Goal: Task Accomplishment & Management: Use online tool/utility

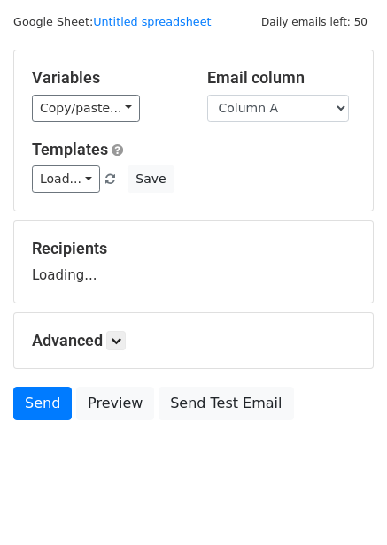
scroll to position [72, 0]
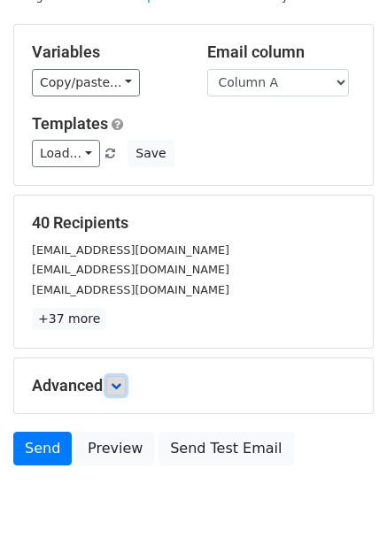
click at [118, 390] on icon at bounding box center [116, 386] width 11 height 11
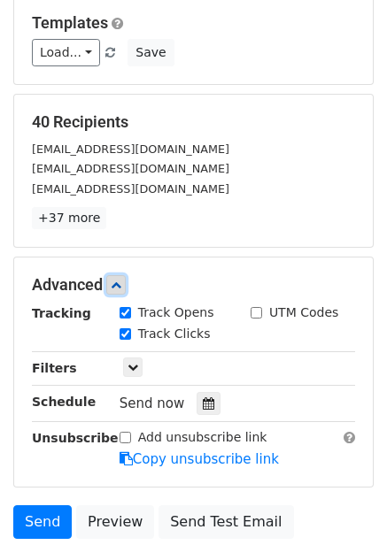
scroll to position [316, 0]
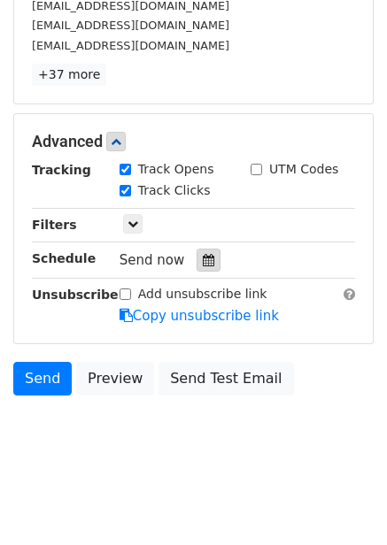
click at [203, 258] on icon at bounding box center [209, 260] width 12 height 12
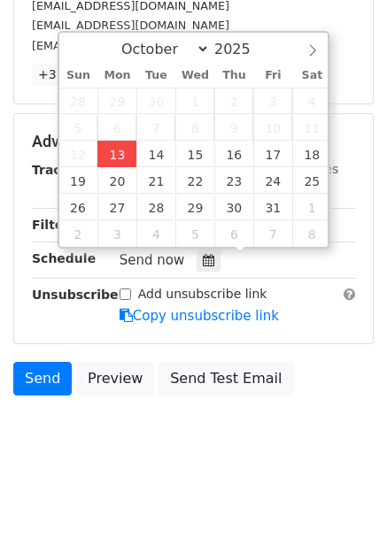
type input "2025-10-13 15:30"
type input "03"
type input "30"
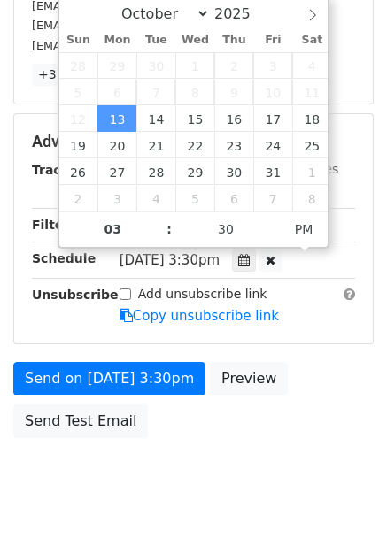
click at [130, 253] on span "Mon, Oct 13, 3:30pm" at bounding box center [170, 260] width 100 height 16
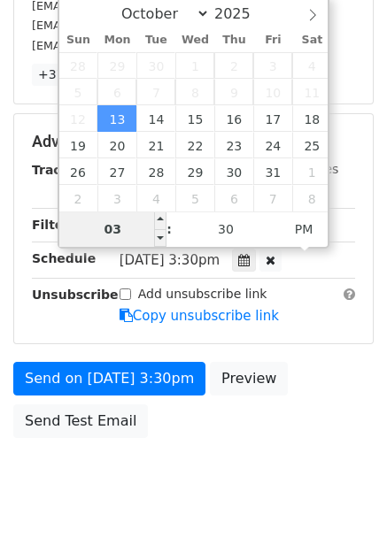
click at [140, 232] on input "03" at bounding box center [113, 229] width 108 height 35
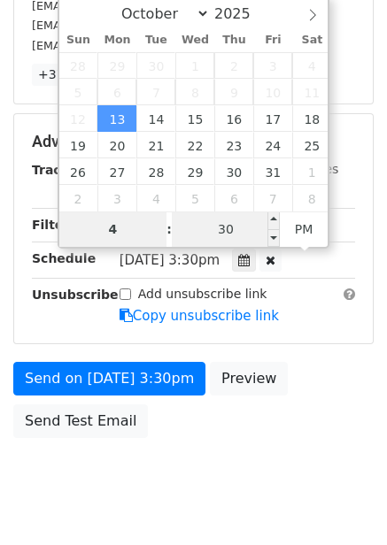
type input "4"
type input "2025-10-13 16:30"
type input "04"
click at [224, 236] on input "30" at bounding box center [226, 229] width 108 height 35
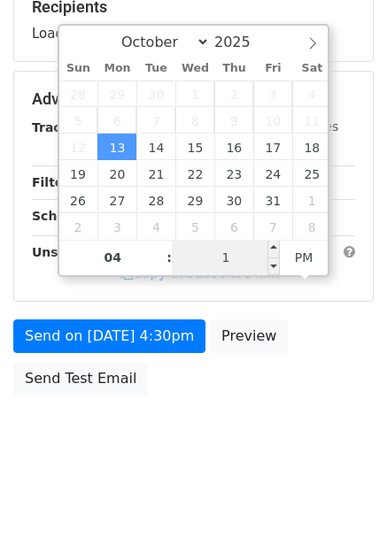
type input "11"
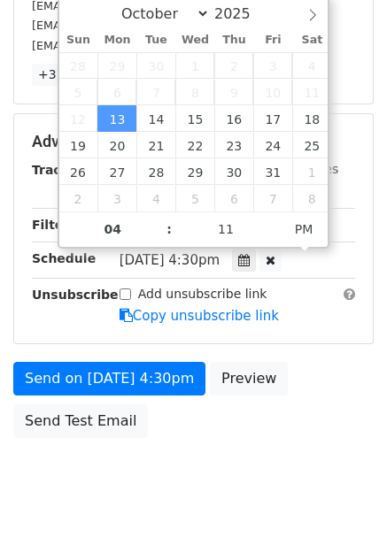
type input "2025-10-13 16:11"
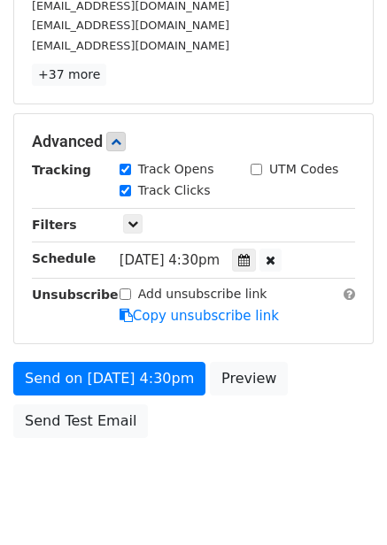
click at [227, 449] on body "New Campaign Daily emails left: 50 Google Sheet: Untitled spreadsheet Variables…" at bounding box center [193, 107] width 387 height 821
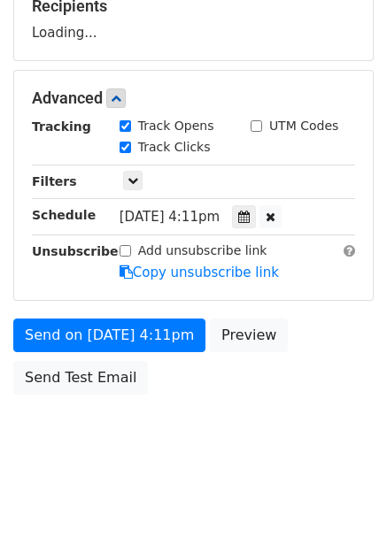
scroll to position [288, 0]
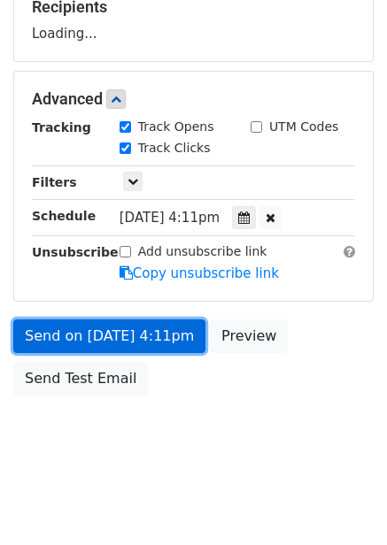
click at [174, 339] on link "Send on Oct 13 at 4:11pm" at bounding box center [109, 337] width 192 height 34
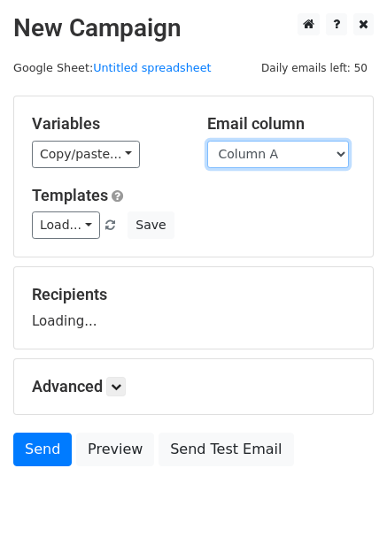
click at [257, 155] on select "Column A Column B Column C Column D Column E Column F" at bounding box center [278, 154] width 142 height 27
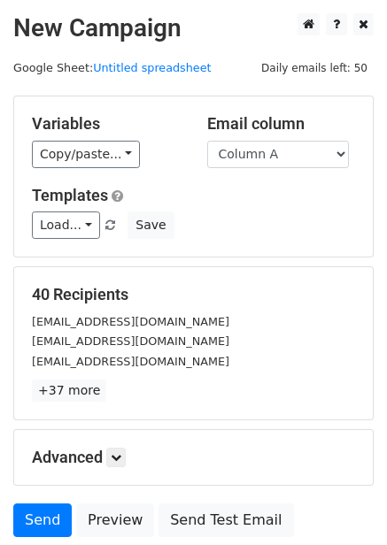
click at [252, 228] on div "Load... No templates saved Save" at bounding box center [194, 225] width 350 height 27
drag, startPoint x: 268, startPoint y: 147, endPoint x: 269, endPoint y: 165, distance: 17.7
click at [268, 147] on select "Column A Column B Column C Column D Column E Column F" at bounding box center [278, 154] width 142 height 27
select select "Column B"
click at [207, 141] on select "Column A Column B Column C Column D Column E Column F" at bounding box center [278, 154] width 142 height 27
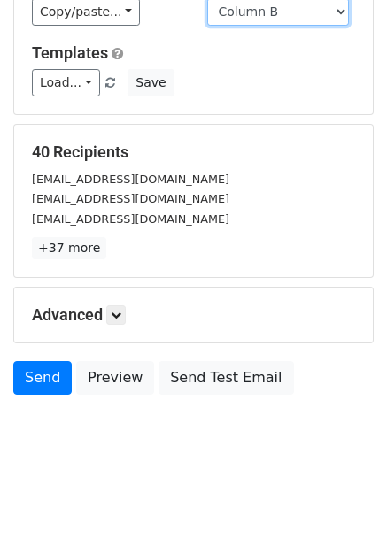
scroll to position [72, 0]
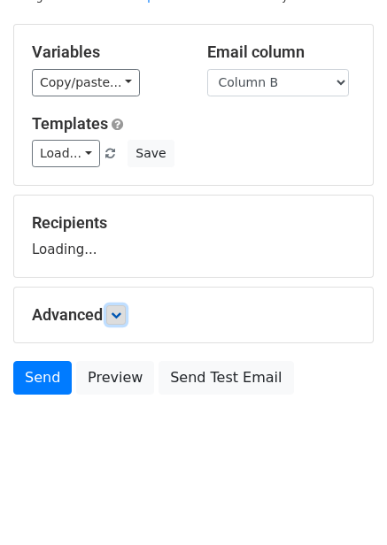
click at [117, 314] on icon at bounding box center [116, 315] width 11 height 11
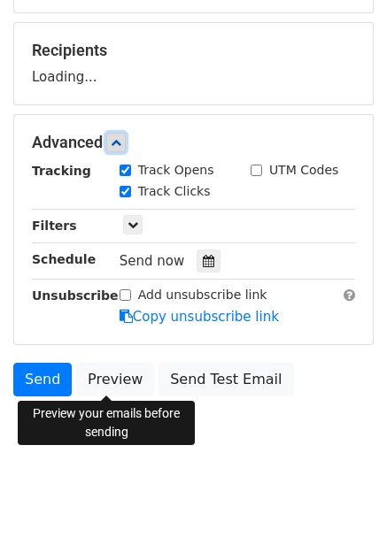
scroll to position [245, 0]
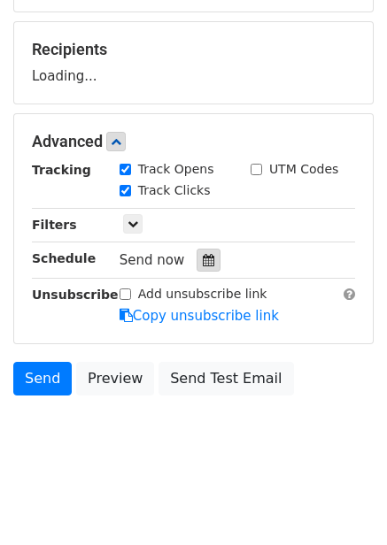
click at [197, 257] on div at bounding box center [209, 260] width 24 height 23
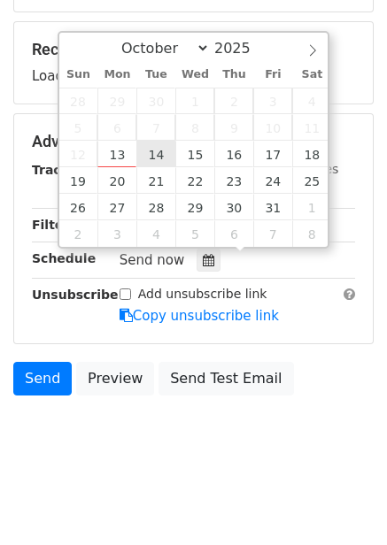
type input "2025-10-14 12:00"
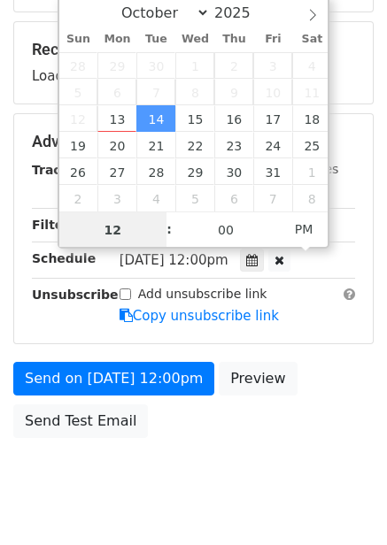
scroll to position [1, 0]
type input "5"
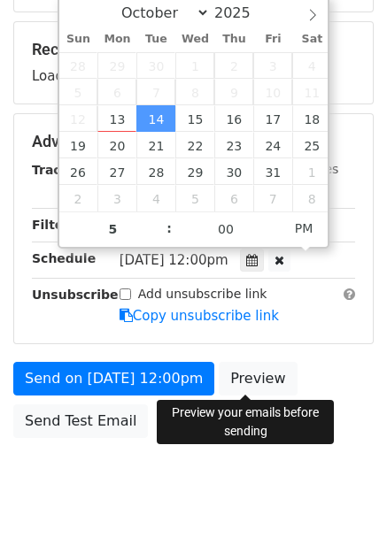
type input "2025-10-14 17:00"
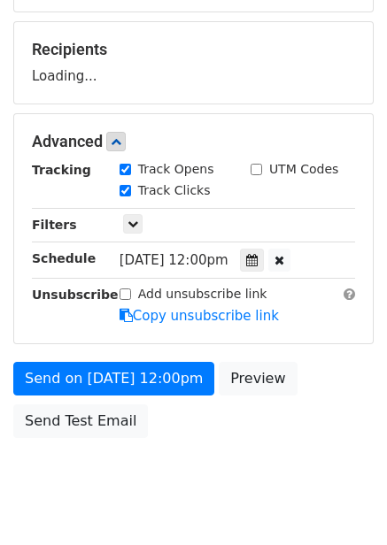
click at [217, 449] on body "New Campaign Daily emails left: 50 Google Sheet: Untitled spreadsheet Variables…" at bounding box center [193, 143] width 387 height 750
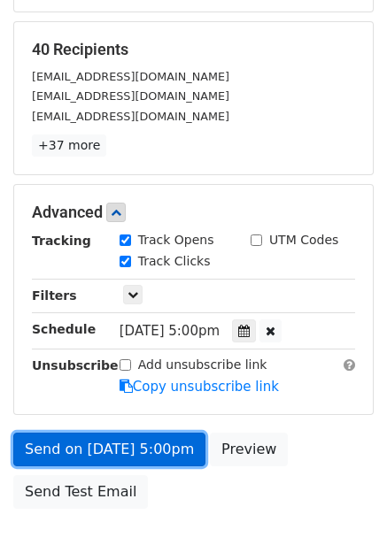
click at [158, 451] on link "Send on Oct 14 at 5:00pm" at bounding box center [109, 450] width 192 height 34
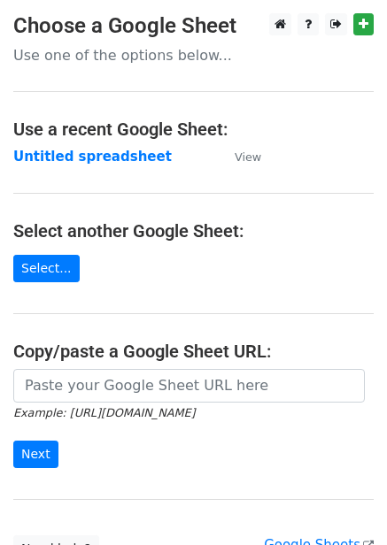
click at [99, 150] on strong "Untitled spreadsheet" at bounding box center [92, 157] width 158 height 16
click at [110, 165] on strong "Untitled spreadsheet" at bounding box center [92, 157] width 158 height 16
click at [105, 155] on strong "Untitled spreadsheet" at bounding box center [92, 157] width 158 height 16
click at [116, 161] on strong "Untitled spreadsheet" at bounding box center [92, 157] width 158 height 16
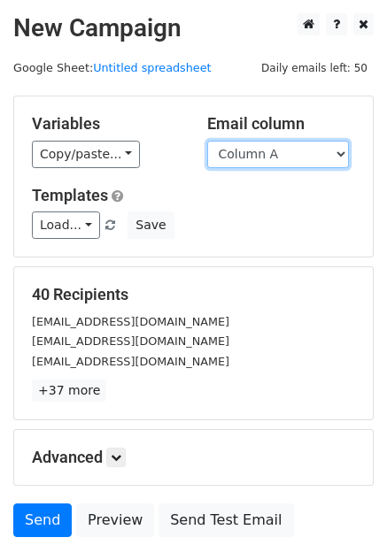
click at [281, 151] on select "Column A Column B Column C Column D Column E Column F" at bounding box center [278, 154] width 142 height 27
select select "Column C"
click at [207, 141] on select "Column A Column B Column C Column D Column E Column F" at bounding box center [278, 154] width 142 height 27
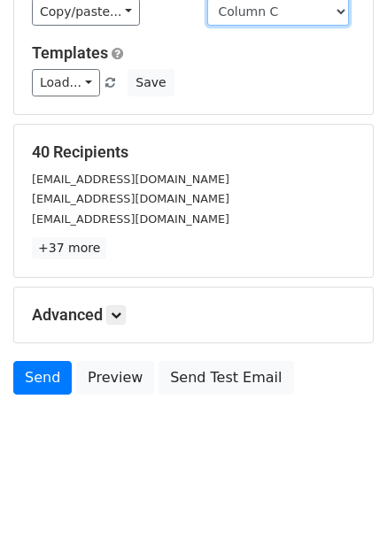
scroll to position [72, 0]
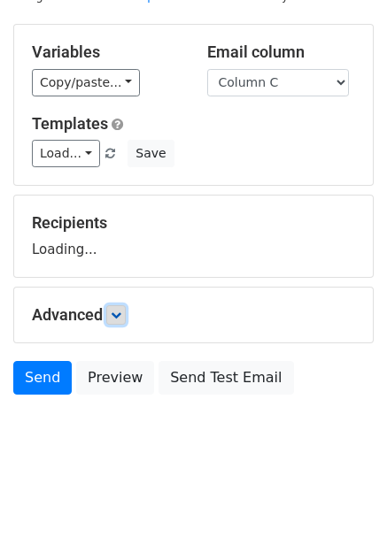
click at [112, 313] on link at bounding box center [115, 314] width 19 height 19
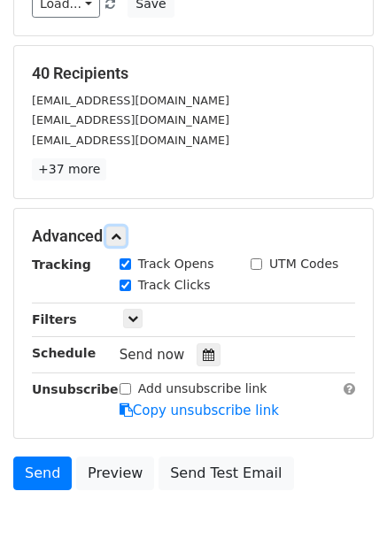
scroll to position [224, 0]
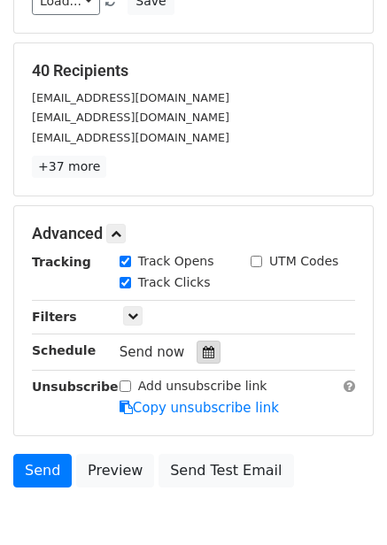
click at [203, 357] on icon at bounding box center [209, 352] width 12 height 12
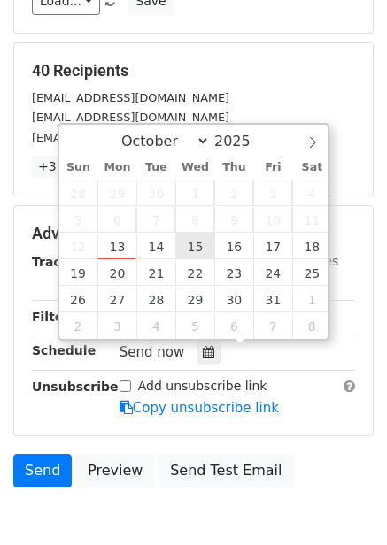
type input "2025-10-15 12:00"
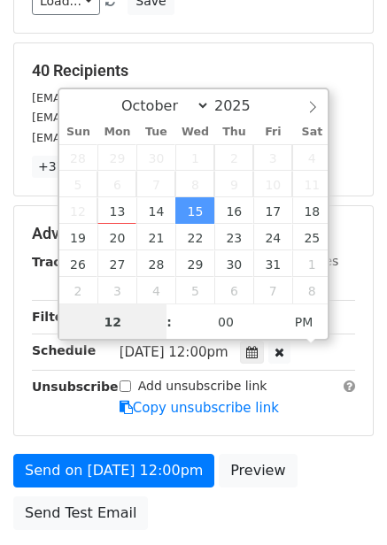
scroll to position [1, 0]
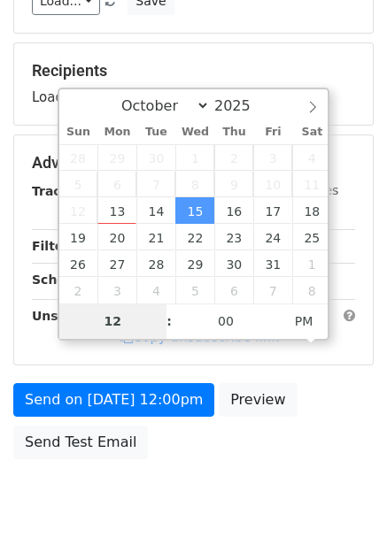
type input "6"
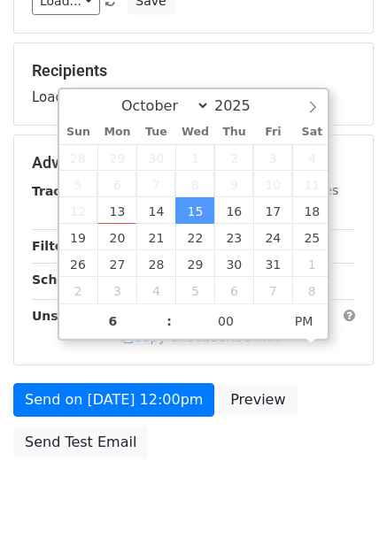
type input "2025-10-15 18:00"
click at [318, 398] on div "Send on Oct 15 at 12:00pm Preview Send Test Email" at bounding box center [193, 425] width 387 height 85
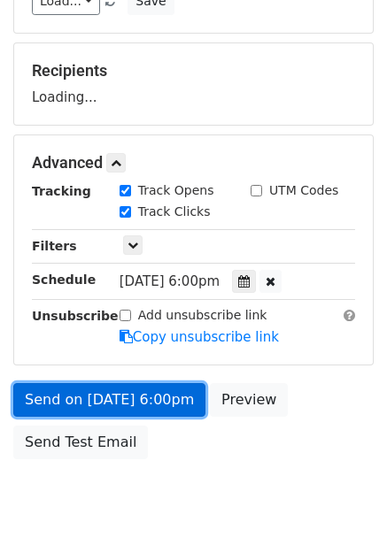
click at [174, 404] on link "Send on Oct 15 at 6:00pm" at bounding box center [109, 400] width 192 height 34
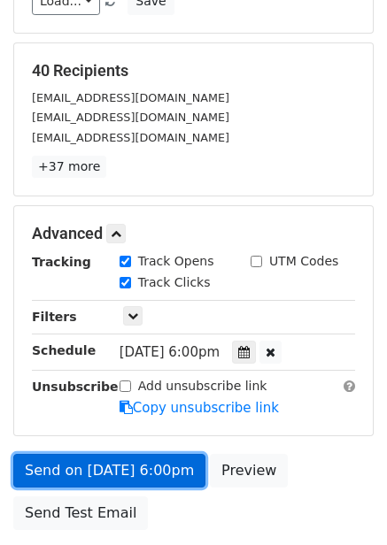
click at [177, 465] on link "Send on Oct 15 at 6:00pm" at bounding box center [109, 471] width 192 height 34
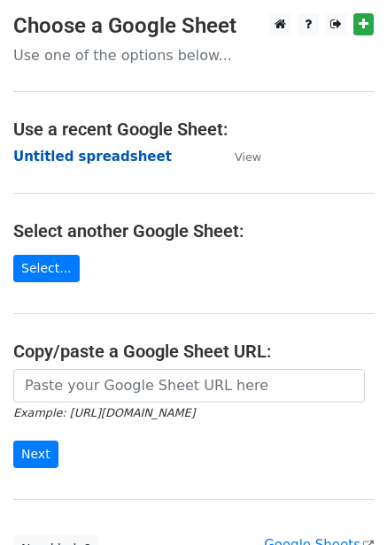
click at [89, 150] on strong "Untitled spreadsheet" at bounding box center [92, 157] width 158 height 16
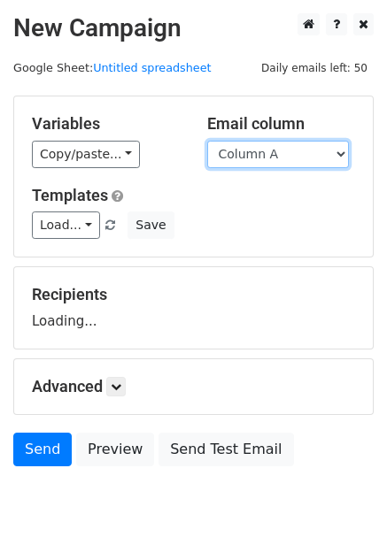
click at [252, 163] on select "Column A Column B Column C Column D Column E Column F" at bounding box center [278, 154] width 142 height 27
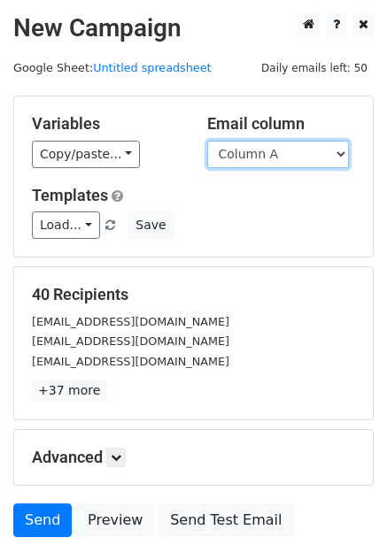
click at [254, 151] on select "Column A Column B Column C Column D Column E Column F" at bounding box center [278, 154] width 142 height 27
select select "Column D"
click at [207, 141] on select "Column A Column B Column C Column D Column E Column F" at bounding box center [278, 154] width 142 height 27
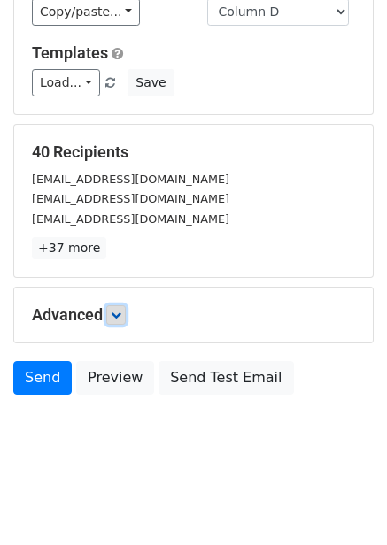
click at [117, 322] on link at bounding box center [115, 314] width 19 height 19
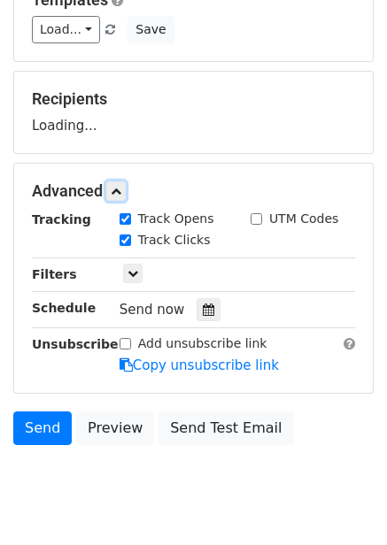
scroll to position [245, 0]
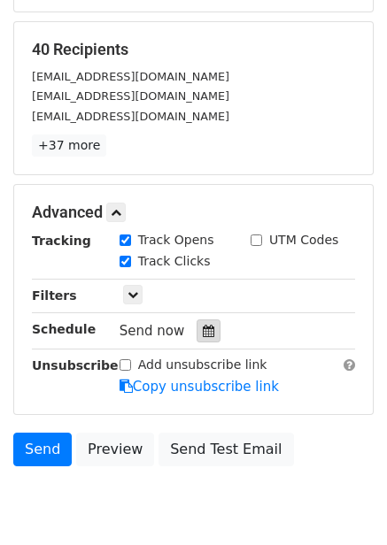
click at [203, 326] on icon at bounding box center [209, 331] width 12 height 12
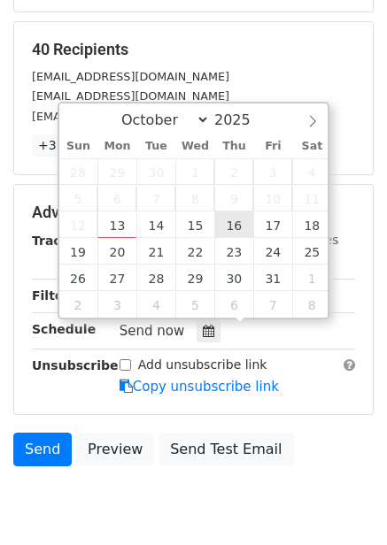
type input "2025-10-16 12:00"
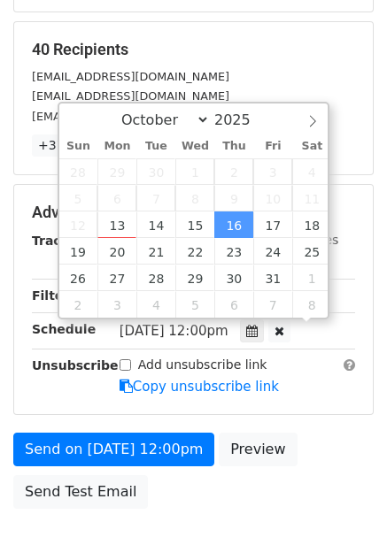
scroll to position [1, 0]
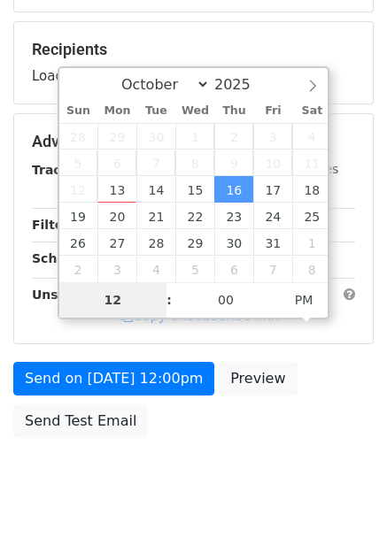
type input "7"
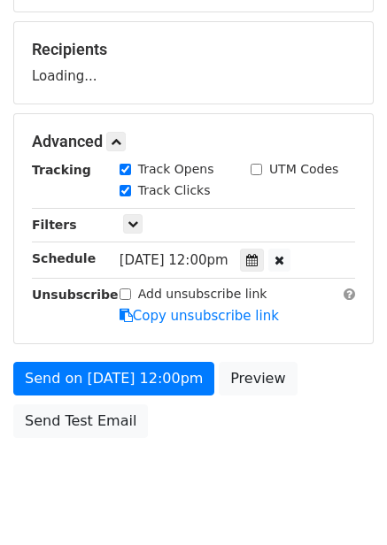
type input "2025-10-16 19:00"
click at [272, 449] on body "New Campaign Daily emails left: 50 Google Sheet: Untitled spreadsheet Variables…" at bounding box center [193, 143] width 387 height 750
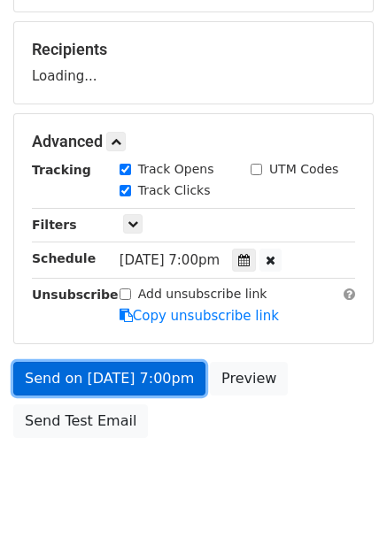
click at [159, 385] on link "Send on Oct 16 at 7:00pm" at bounding box center [109, 379] width 192 height 34
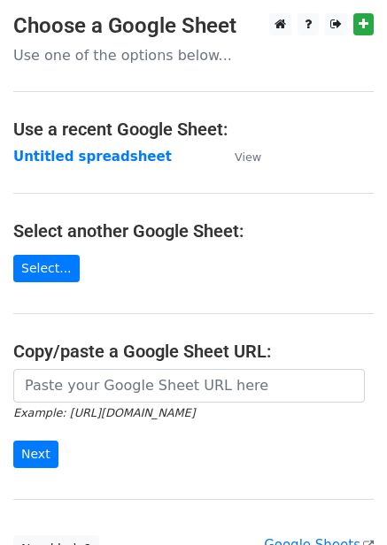
click at [118, 151] on strong "Untitled spreadsheet" at bounding box center [92, 157] width 158 height 16
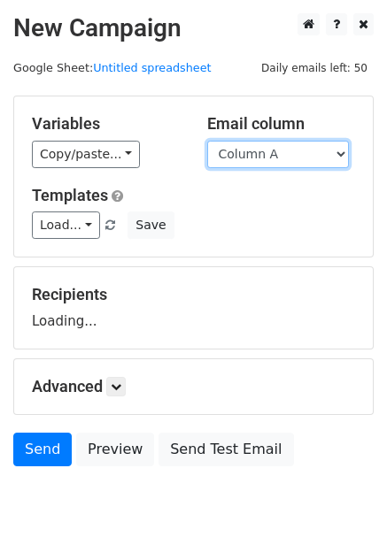
click at [278, 156] on select "Column A Column B Column C Column D Column E Column F" at bounding box center [278, 154] width 142 height 27
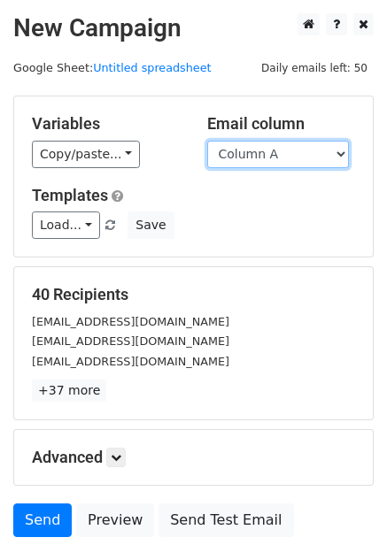
click at [265, 150] on select "Column A Column B Column C Column D Column E Column F" at bounding box center [278, 154] width 142 height 27
select select "Column E"
click at [207, 141] on select "Column A Column B Column C Column D Column E Column F" at bounding box center [278, 154] width 142 height 27
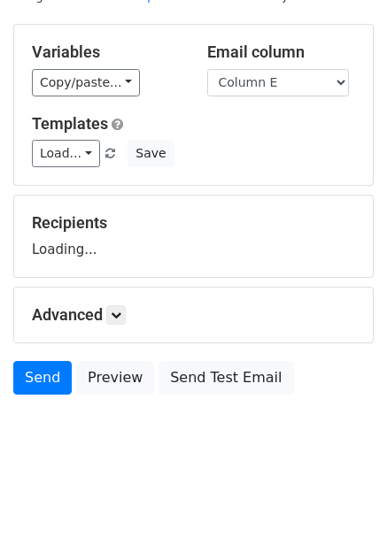
click at [120, 304] on div "Advanced Tracking Track Opens UTM Codes Track Clicks Filters Only include sprea…" at bounding box center [193, 315] width 359 height 55
click at [128, 315] on form "Variables Copy/paste... {{Column A}} {{Column B}} {{Column C}} {{Column D}} {{C…" at bounding box center [193, 214] width 360 height 380
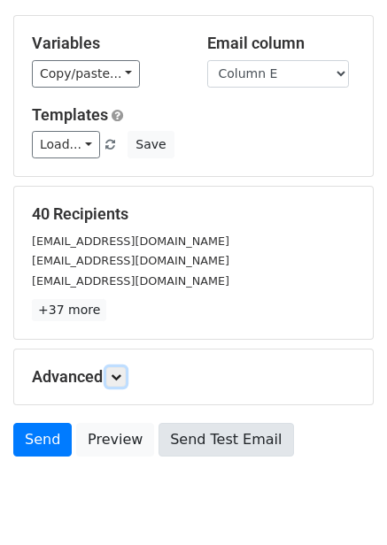
scroll to position [143, 0]
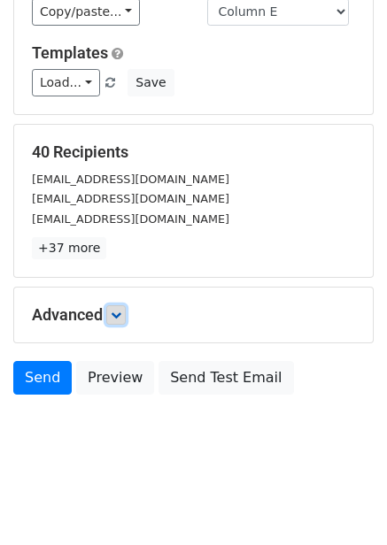
click at [114, 314] on icon at bounding box center [116, 315] width 11 height 11
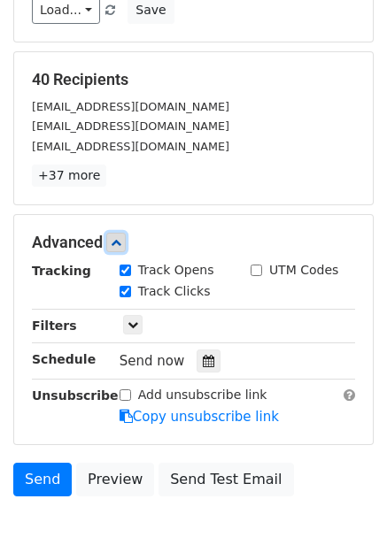
scroll to position [316, 0]
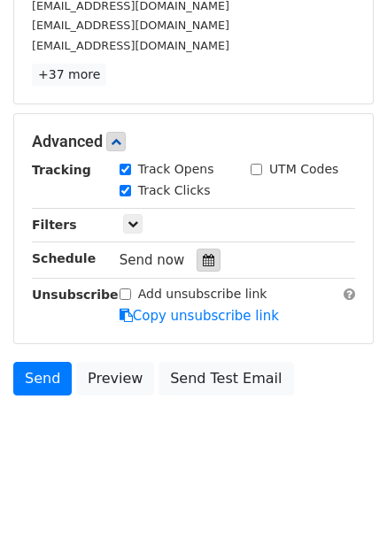
click at [208, 267] on div at bounding box center [209, 260] width 24 height 23
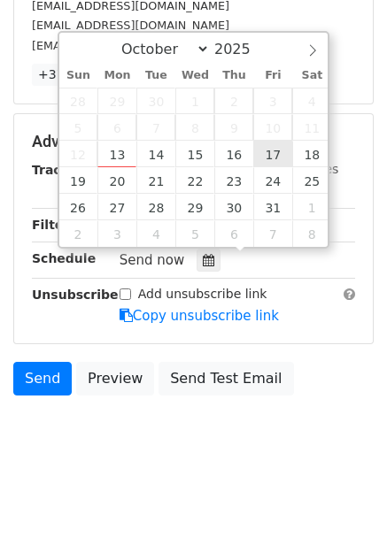
type input "[DATE] 12:00"
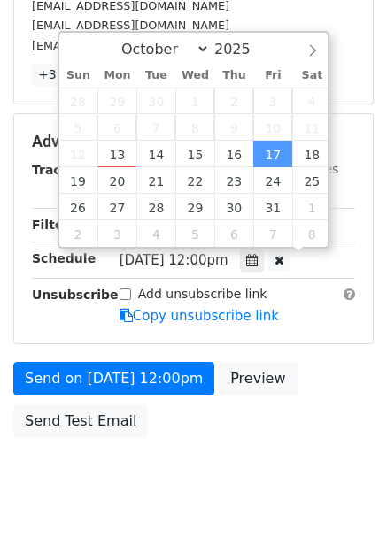
scroll to position [1, 0]
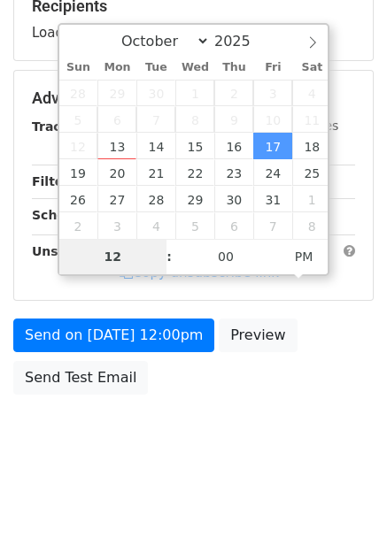
type input "8"
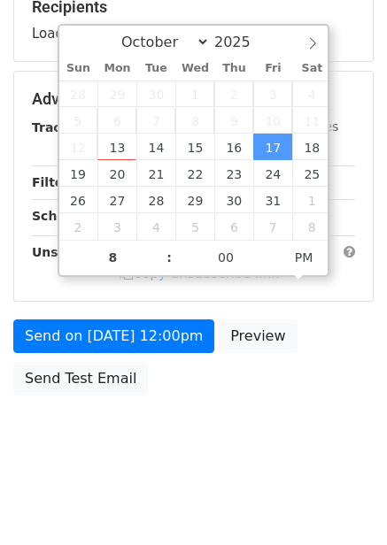
type input "[DATE] 20:00"
click at [286, 359] on div "Send on Oct 17 at 12:00pm Preview Send Test Email" at bounding box center [193, 362] width 387 height 85
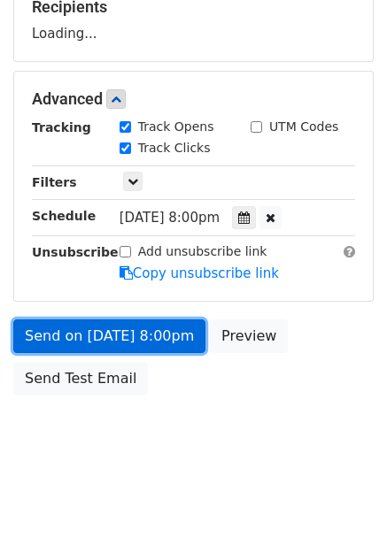
click at [173, 327] on link "Send on Oct 17 at 8:00pm" at bounding box center [109, 337] width 192 height 34
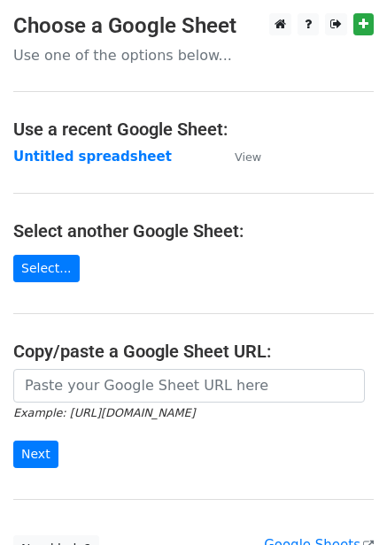
click at [105, 157] on strong "Untitled spreadsheet" at bounding box center [92, 157] width 158 height 16
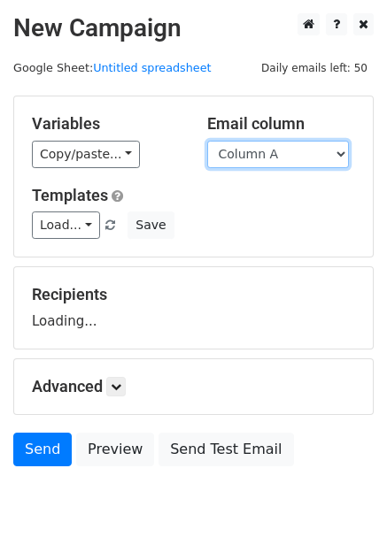
drag, startPoint x: 0, startPoint y: 0, endPoint x: 261, endPoint y: 159, distance: 306.0
click at [261, 159] on select "Column A Column B Column C Column D Column E Column F" at bounding box center [278, 154] width 142 height 27
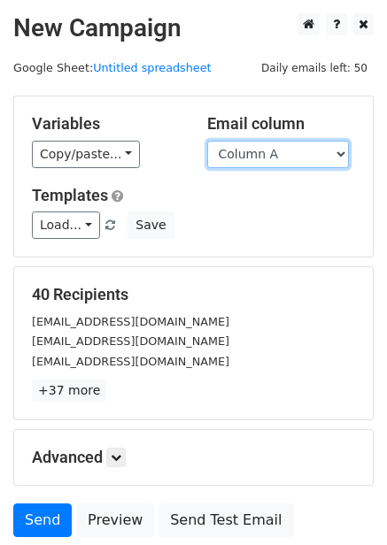
click at [269, 141] on select "Column A Column B Column C Column D Column E Column F" at bounding box center [278, 154] width 142 height 27
select select "Column F"
click at [207, 141] on select "Column A Column B Column C Column D Column E Column F" at bounding box center [278, 154] width 142 height 27
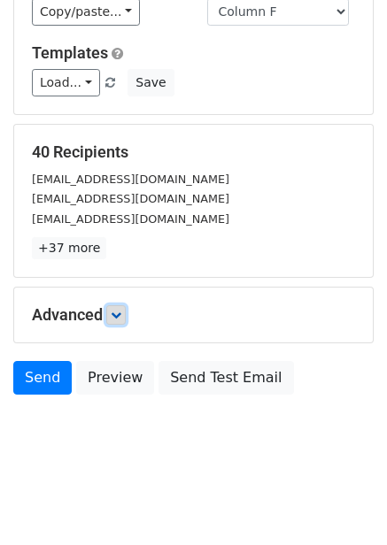
click at [121, 313] on icon at bounding box center [116, 315] width 11 height 11
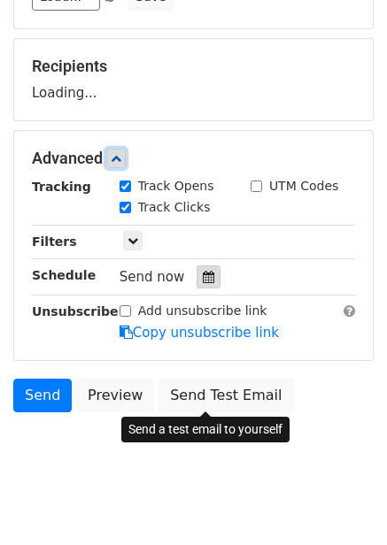
scroll to position [230, 0]
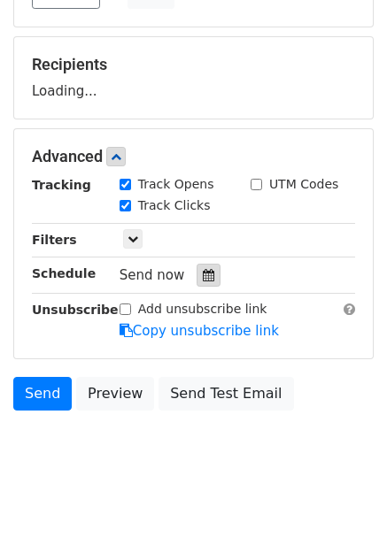
click at [201, 284] on div at bounding box center [209, 275] width 24 height 23
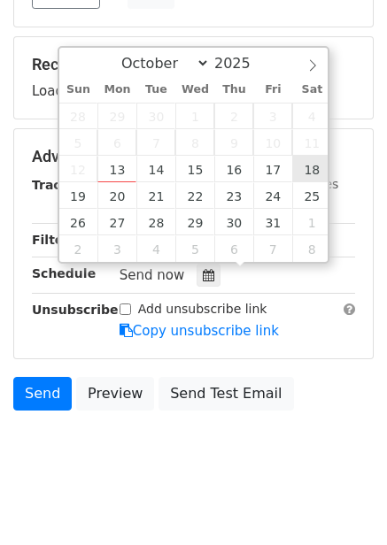
type input "[DATE] 12:00"
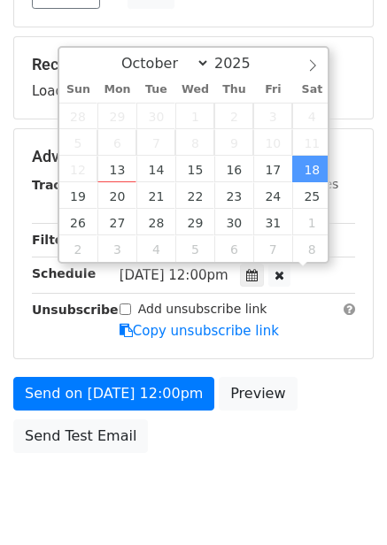
scroll to position [1, 0]
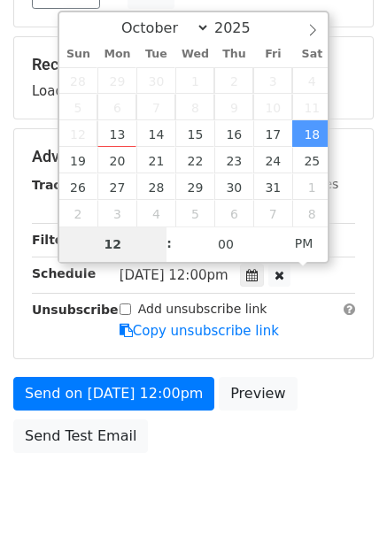
type input "9"
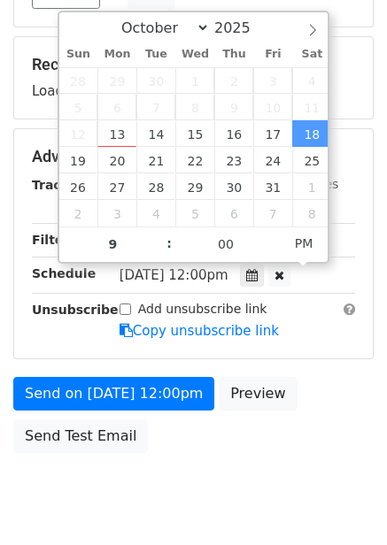
type input "[DATE] 21:00"
click at [300, 377] on div "Send on [DATE] 12:00pm Preview Send Test Email" at bounding box center [193, 419] width 387 height 85
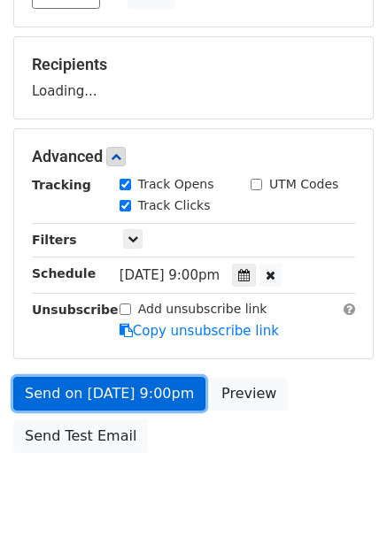
click at [158, 396] on link "Send on [DATE] 9:00pm" at bounding box center [109, 394] width 192 height 34
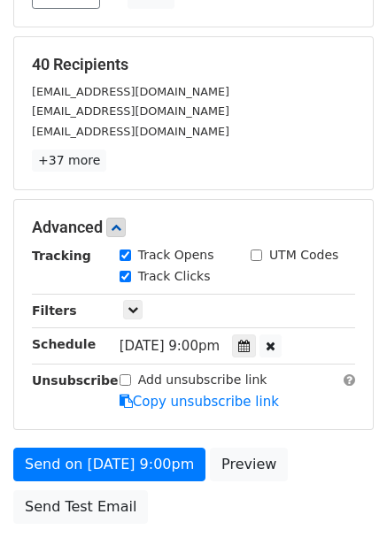
click at [123, 444] on form "Variables Copy/paste... {{Column A}} {{Column B}} {{Column C}} {{Column D}} {{C…" at bounding box center [193, 199] width 360 height 668
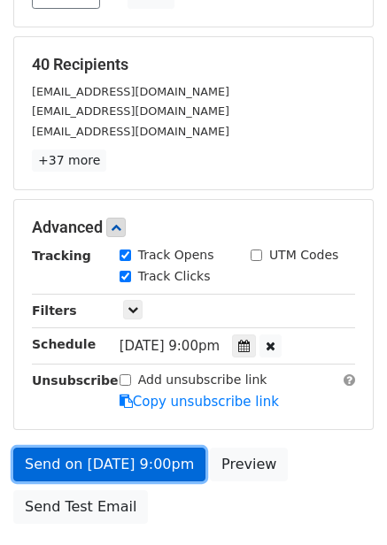
click at [128, 449] on link "Send on [DATE] 9:00pm" at bounding box center [109, 465] width 192 height 34
